Goal: Find specific page/section: Find specific page/section

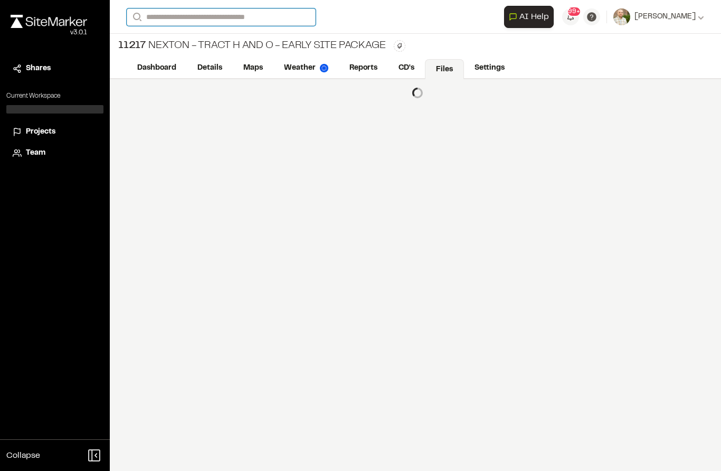
click at [174, 25] on div "Search" at bounding box center [315, 16] width 377 height 17
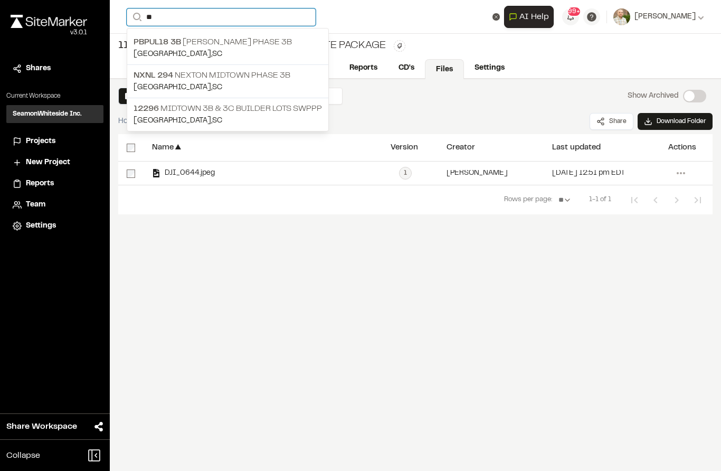
type input "**"
click at [142, 77] on span "NXNL 294" at bounding box center [153, 75] width 40 height 7
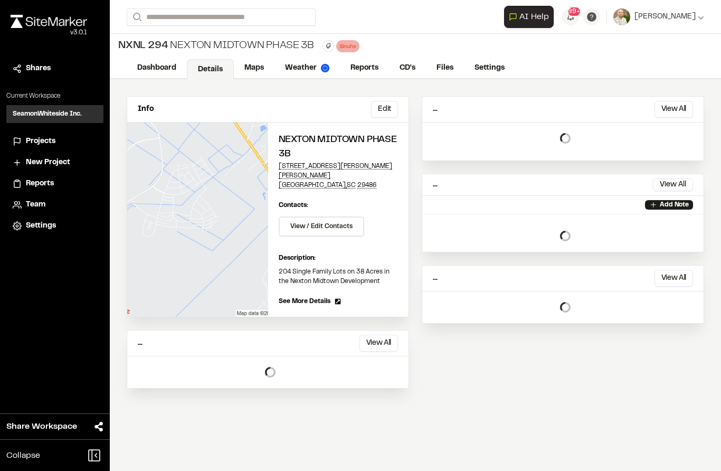
click at [361, 73] on link "Reports" at bounding box center [364, 68] width 49 height 20
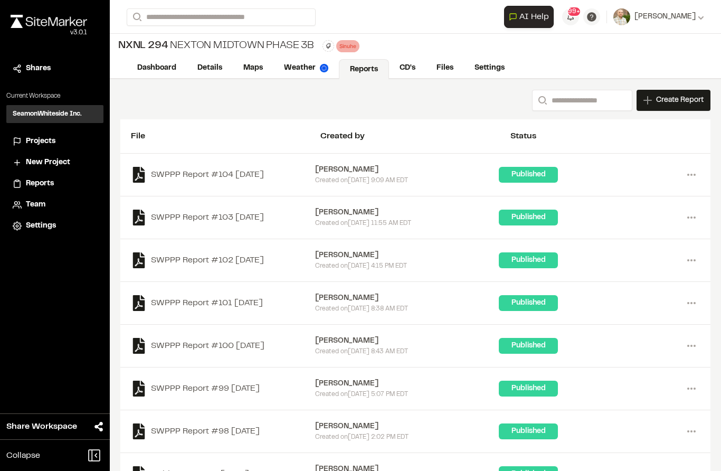
click at [443, 73] on link "Files" at bounding box center [445, 68] width 38 height 20
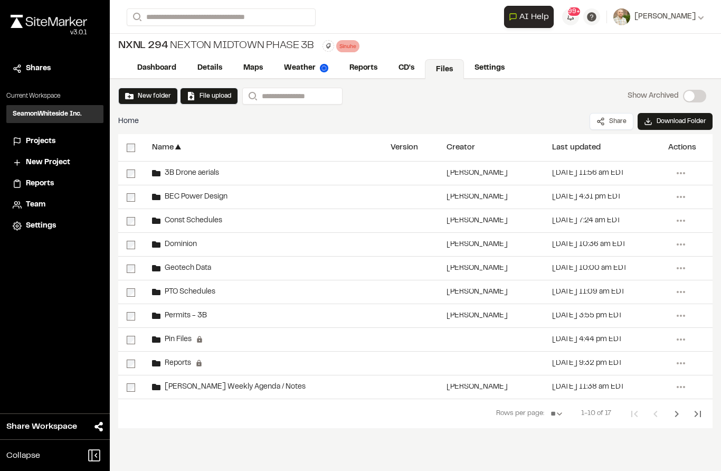
click at [178, 174] on span "3B Drone aerials" at bounding box center [189, 173] width 59 height 7
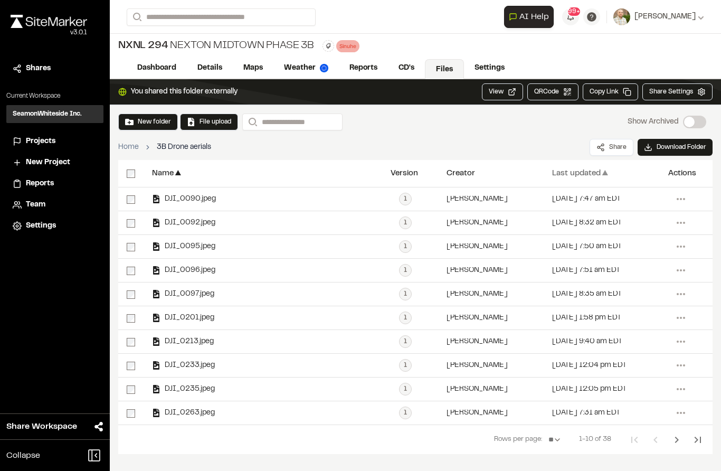
click at [579, 171] on div "Last updated" at bounding box center [576, 173] width 49 height 8
click at [589, 174] on div "Last updated" at bounding box center [576, 173] width 49 height 8
